Goal: Find specific page/section: Find specific page/section

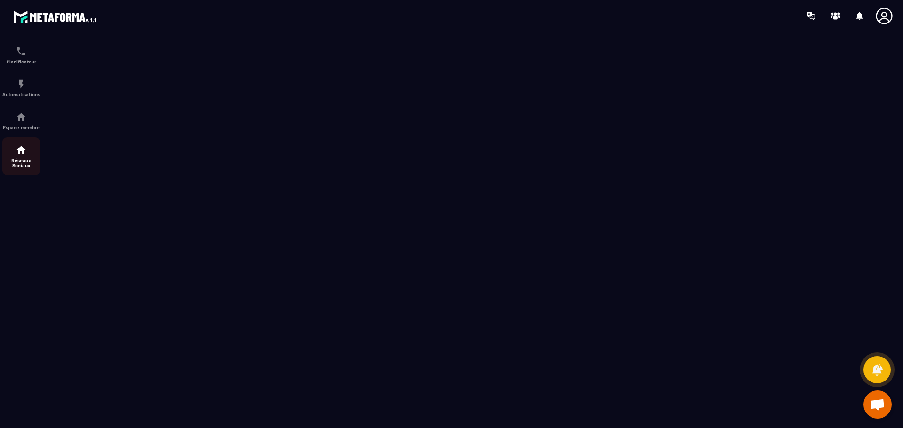
click at [24, 165] on p "Réseaux Sociaux" at bounding box center [21, 163] width 38 height 10
click at [24, 164] on p "Réseaux Sociaux" at bounding box center [21, 163] width 38 height 10
click at [24, 154] on img at bounding box center [21, 149] width 11 height 11
click at [26, 161] on p "Réseaux Sociaux" at bounding box center [21, 163] width 38 height 10
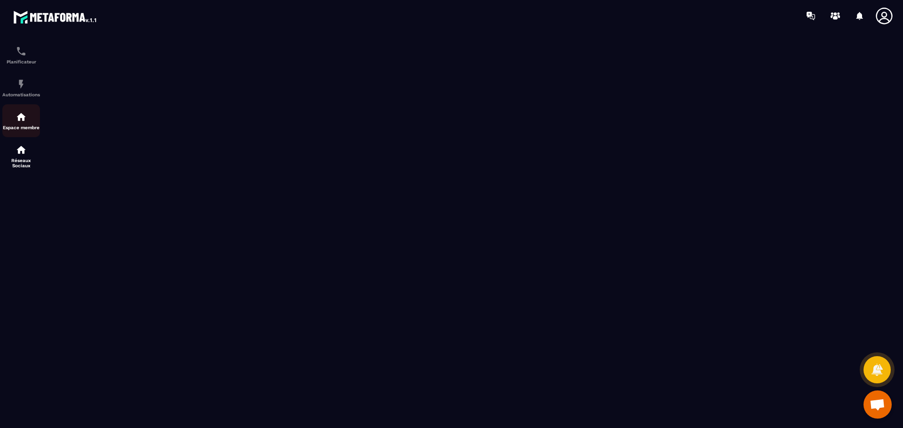
click at [26, 134] on link "Espace membre" at bounding box center [21, 120] width 38 height 33
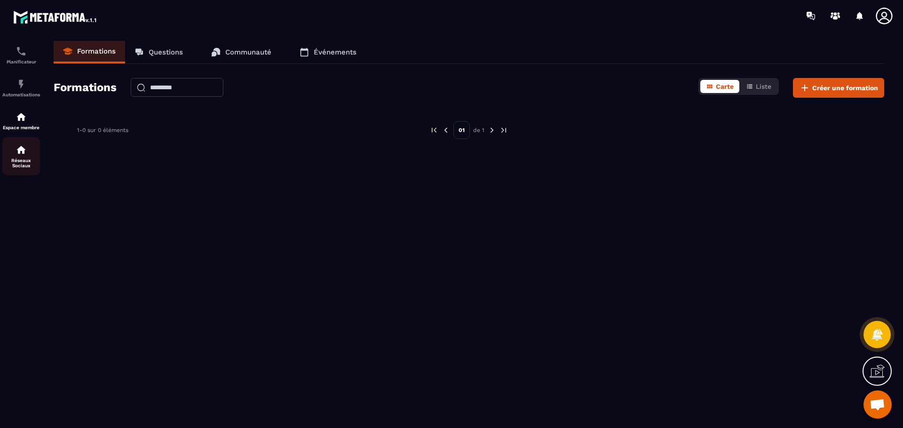
click at [23, 159] on p "Réseaux Sociaux" at bounding box center [21, 163] width 38 height 10
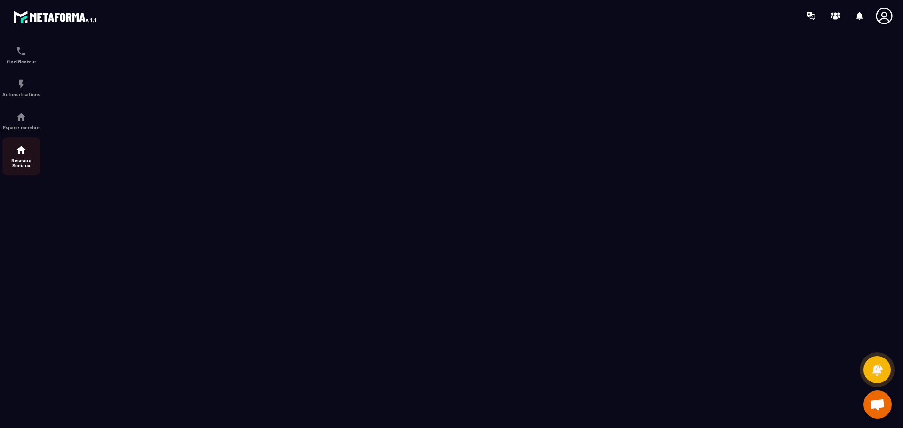
click at [26, 150] on img at bounding box center [21, 149] width 11 height 11
